Goal: Task Accomplishment & Management: Complete application form

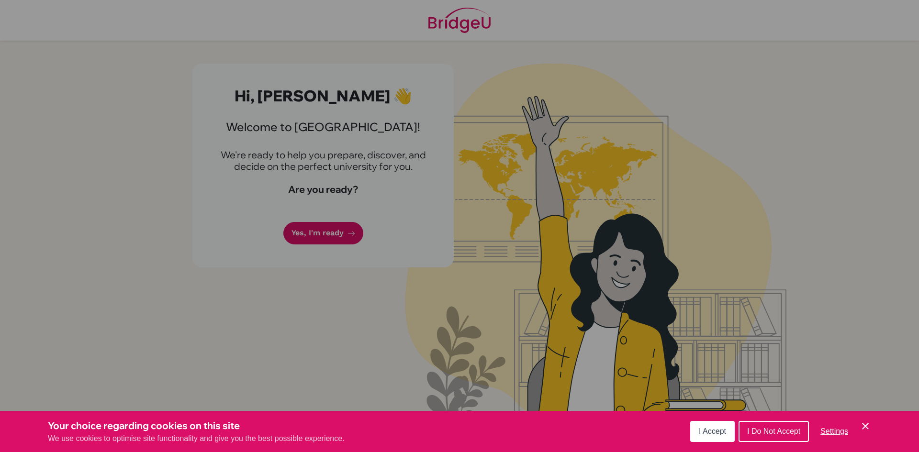
click at [786, 430] on span "I Do Not Accept" at bounding box center [773, 432] width 53 height 8
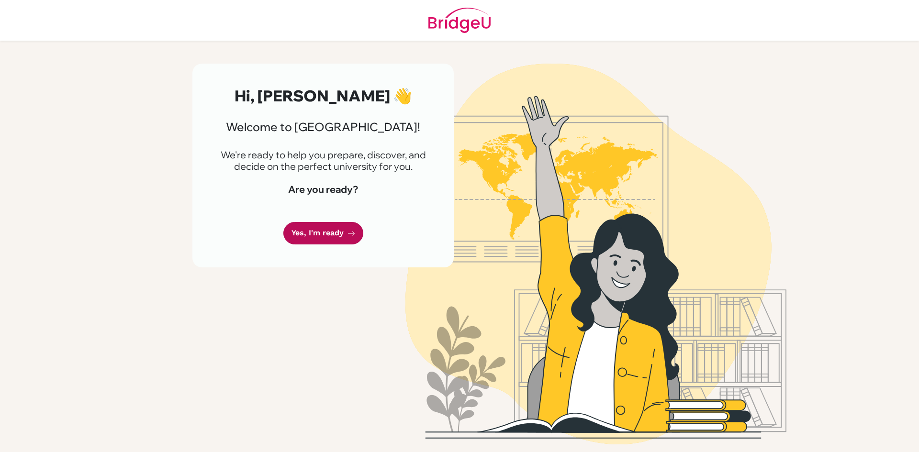
click at [337, 232] on link "Yes, I'm ready" at bounding box center [323, 233] width 80 height 23
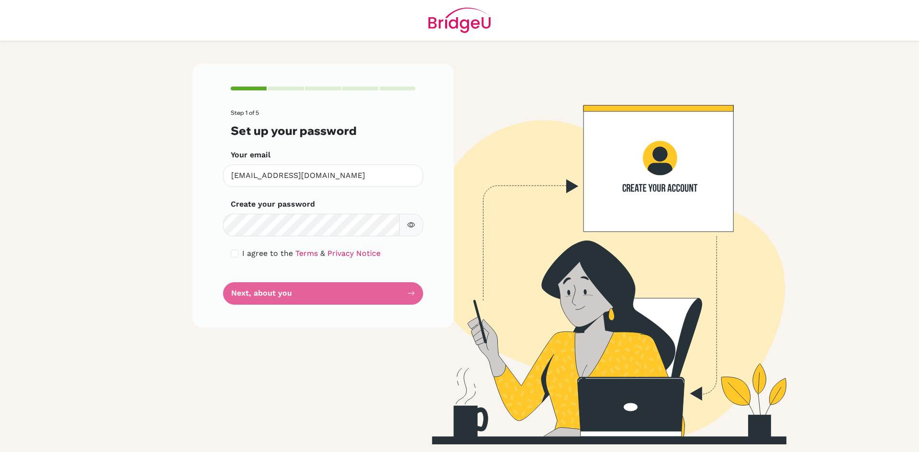
click at [411, 222] on icon "button" at bounding box center [411, 225] width 8 height 8
click at [236, 255] on input "checkbox" at bounding box center [235, 254] width 8 height 8
checkbox input "true"
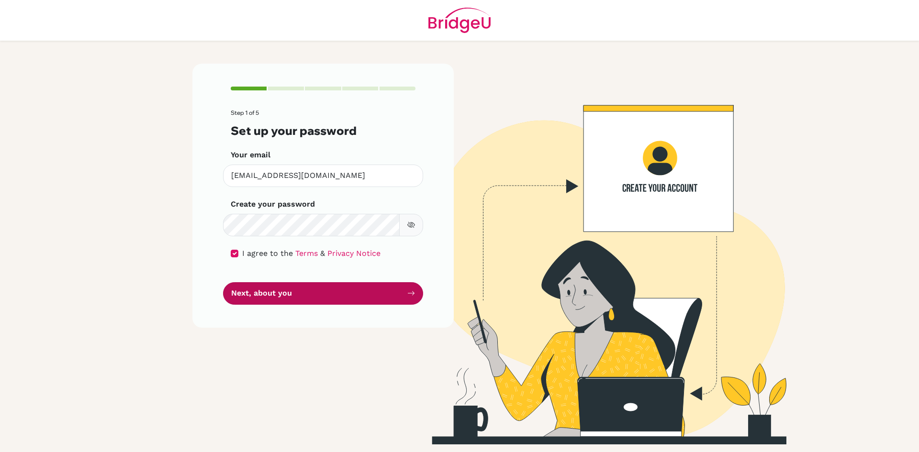
click at [299, 295] on button "Next, about you" at bounding box center [323, 293] width 200 height 23
